Goal: Transaction & Acquisition: Subscribe to service/newsletter

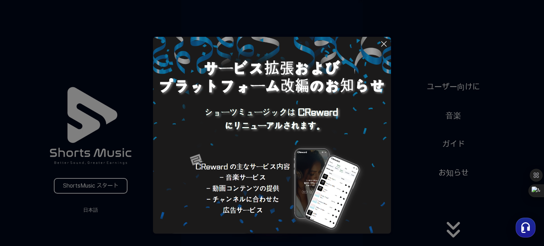
click at [381, 44] on icon at bounding box center [384, 44] width 8 height 8
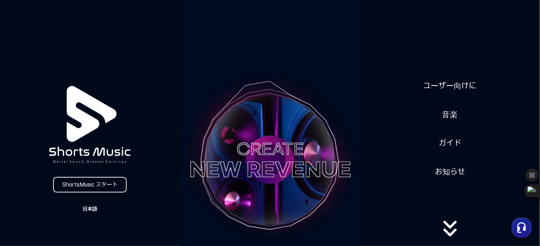
click at [89, 208] on button "日本語" at bounding box center [90, 209] width 34 height 10
click at [89, 208] on button at bounding box center [270, 123] width 540 height 246
click at [92, 187] on link "ShortsMusic スタート" at bounding box center [90, 185] width 74 height 16
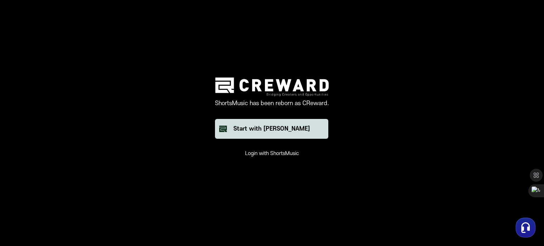
click at [253, 131] on div "Start with [PERSON_NAME]" at bounding box center [271, 129] width 76 height 8
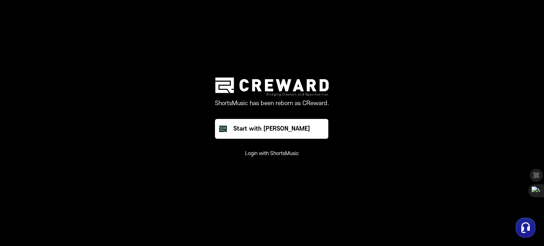
drag, startPoint x: 523, startPoint y: 19, endPoint x: 531, endPoint y: 3, distance: 17.7
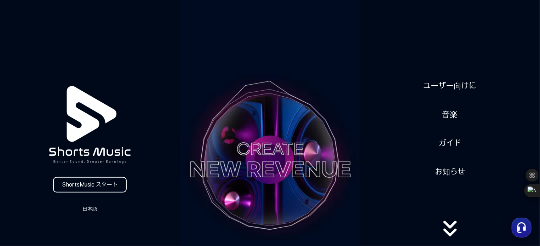
drag, startPoint x: 187, startPoint y: 14, endPoint x: 195, endPoint y: 6, distance: 11.0
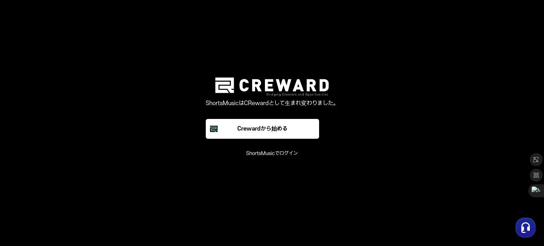
click at [361, 46] on main "ShortsMusicはCRewardとして生まれ変わりました。 Crewardから始める ShortsMusicでログイン" at bounding box center [272, 123] width 544 height 246
